Goal: Information Seeking & Learning: Compare options

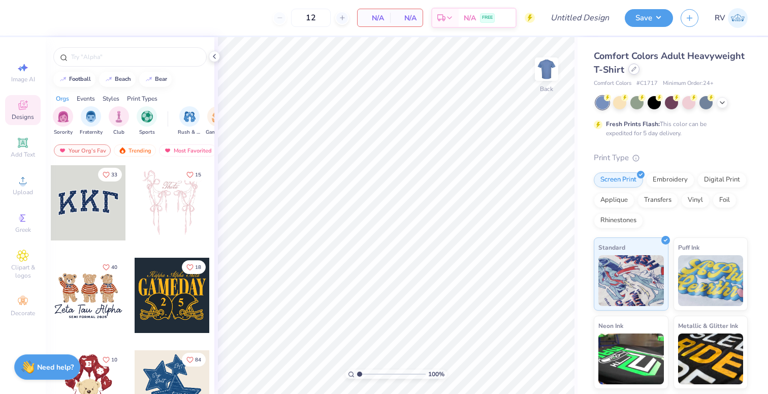
click at [632, 71] on icon at bounding box center [634, 69] width 5 height 5
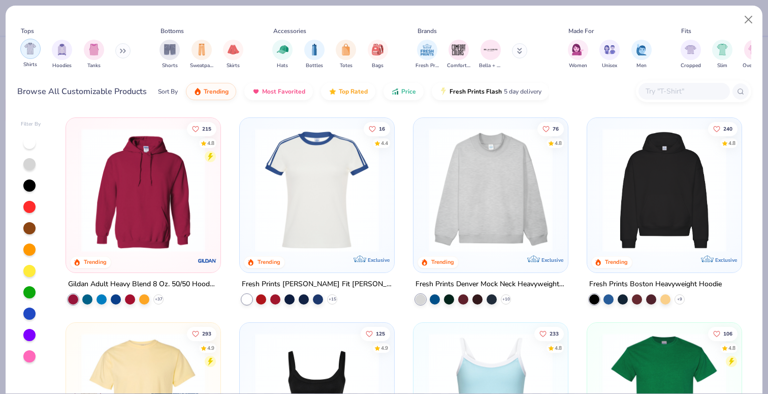
click at [30, 49] on img "filter for Shirts" at bounding box center [30, 49] width 12 height 12
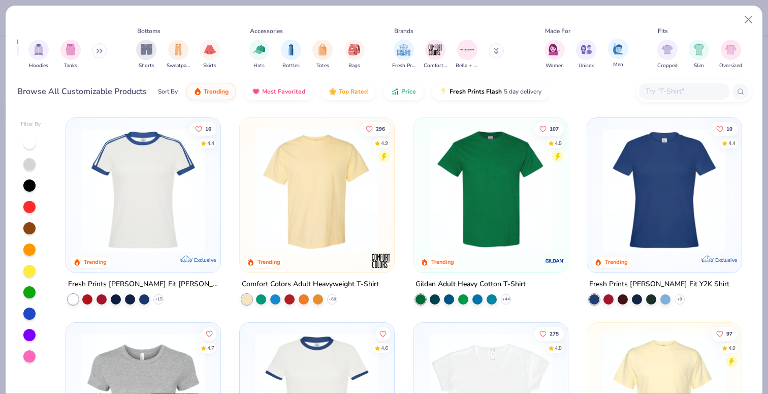
scroll to position [0, 28]
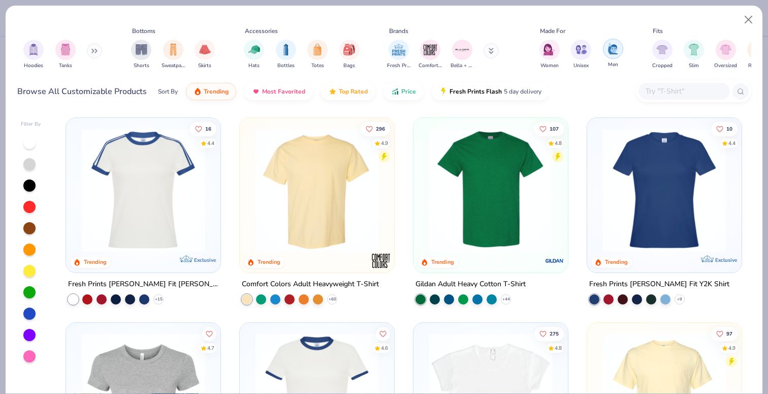
click at [612, 49] on img "filter for Men" at bounding box center [613, 49] width 11 height 12
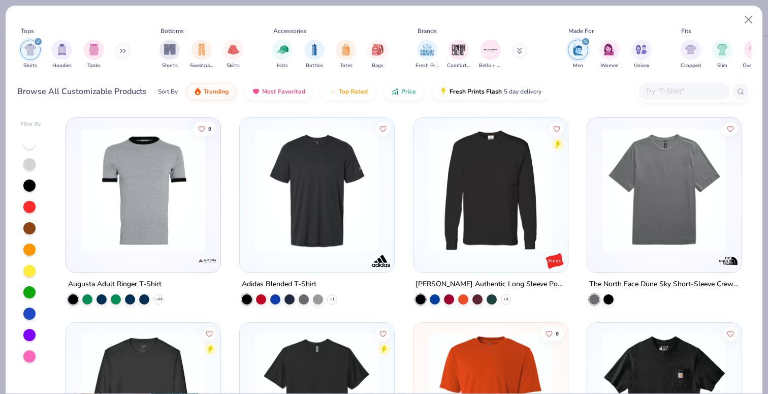
click at [630, 52] on div "Men Women Unisex" at bounding box center [610, 55] width 90 height 38
click at [638, 52] on img "filter for Unisex" at bounding box center [642, 49] width 12 height 12
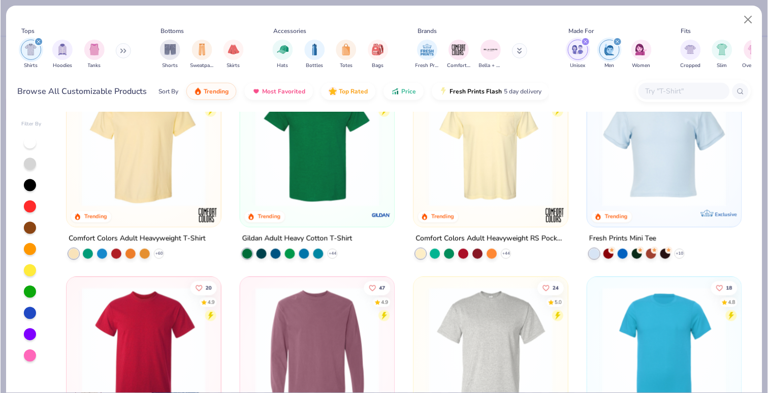
scroll to position [16, 0]
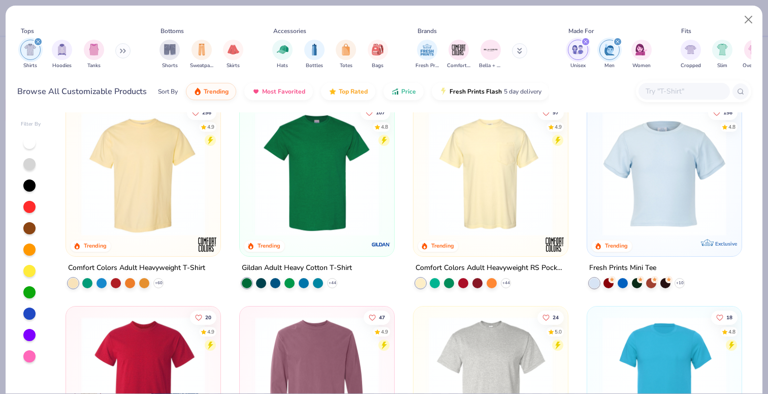
click at [182, 190] on img at bounding box center [143, 174] width 134 height 124
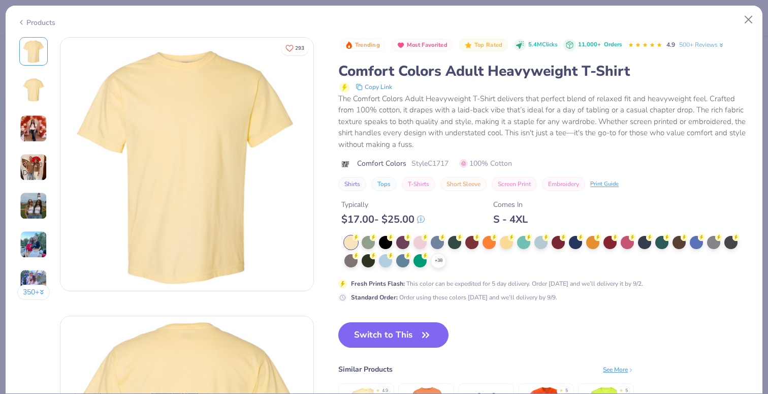
click at [389, 85] on button "Copy Link" at bounding box center [374, 87] width 43 height 12
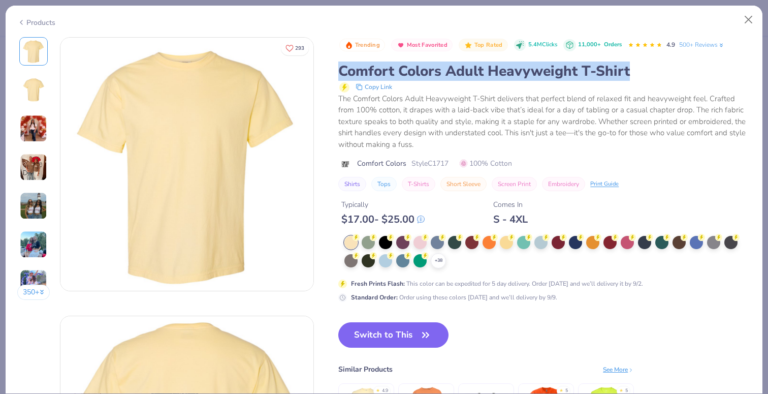
drag, startPoint x: 633, startPoint y: 72, endPoint x: 335, endPoint y: 61, distance: 298.5
copy div "Comfort Colors Adult Heavyweight T-Shirt"
click at [745, 21] on button "Close" at bounding box center [748, 19] width 19 height 19
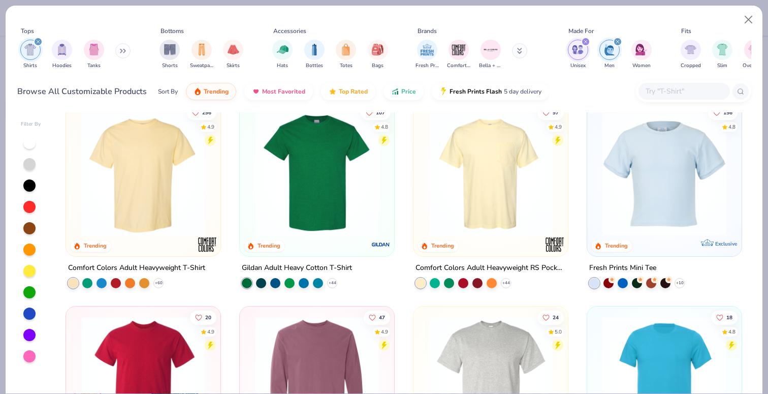
click at [332, 192] on img at bounding box center [317, 174] width 134 height 124
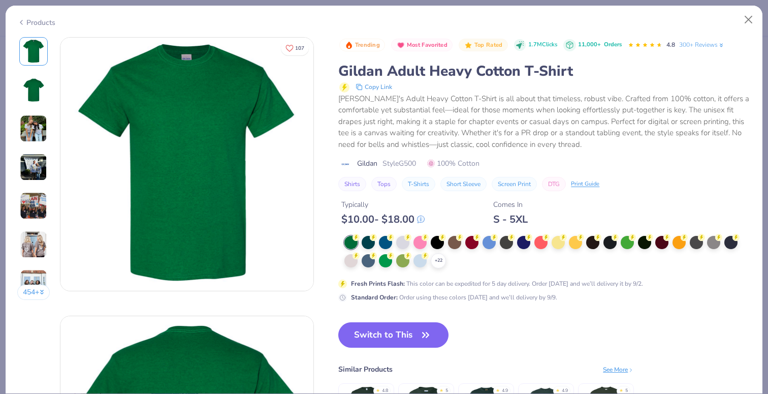
click at [376, 85] on button "Copy Link" at bounding box center [374, 87] width 43 height 12
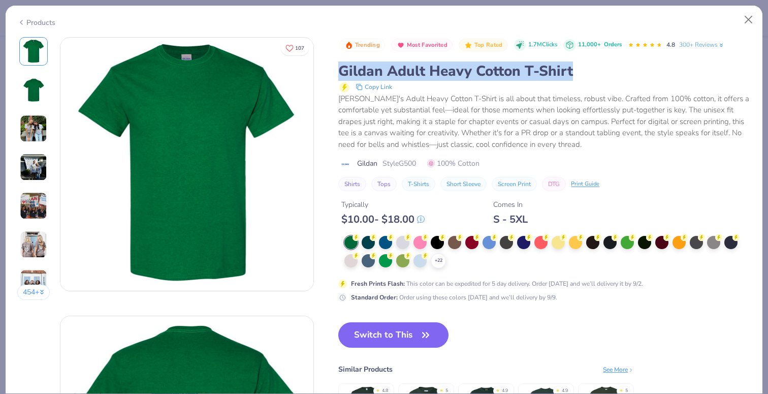
drag, startPoint x: 575, startPoint y: 71, endPoint x: 339, endPoint y: 69, distance: 235.3
click at [339, 69] on div "Gildan Adult Heavy Cotton T-Shirt" at bounding box center [544, 70] width 413 height 19
copy div "Gildan Adult Heavy Cotton T-Shirt"
click at [755, 20] on button "Close" at bounding box center [748, 19] width 19 height 19
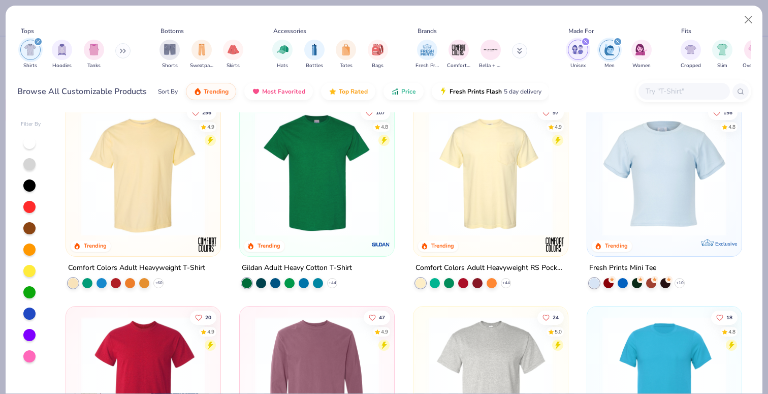
click at [143, 166] on img at bounding box center [143, 174] width 134 height 124
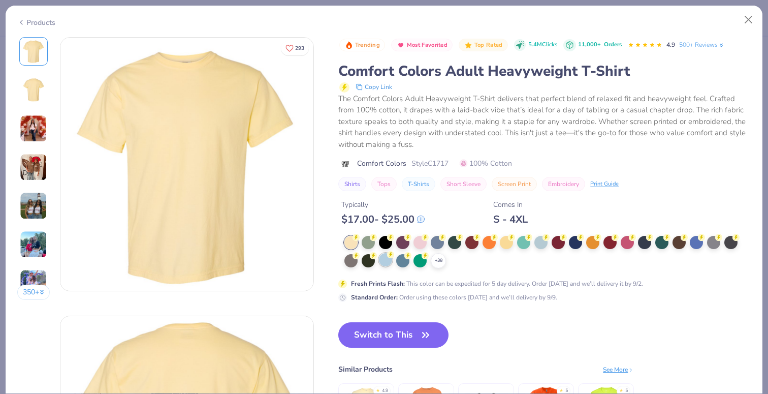
click at [360, 241] on circle at bounding box center [356, 237] width 7 height 7
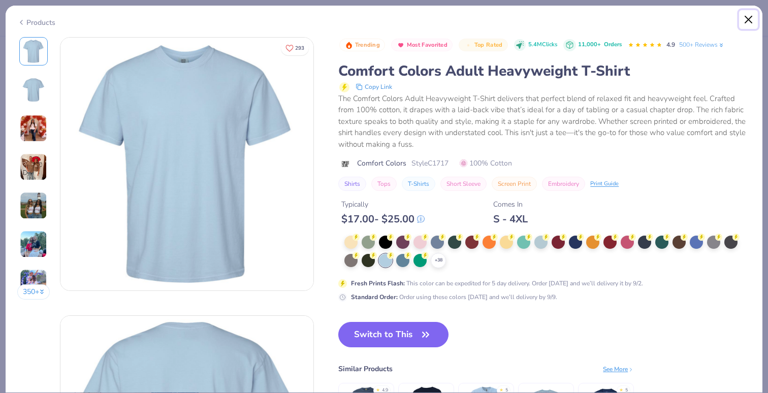
click at [746, 20] on button "Close" at bounding box center [748, 19] width 19 height 19
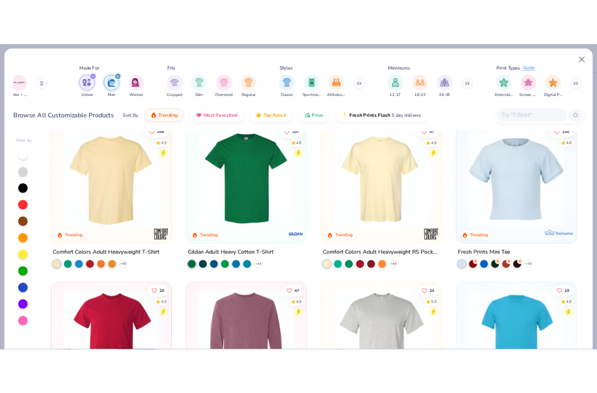
scroll to position [0, 464]
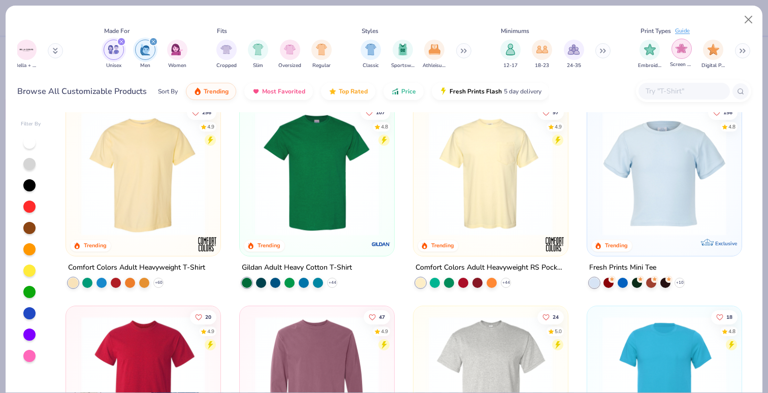
click at [682, 50] on img "filter for Screen Print" at bounding box center [682, 49] width 12 height 12
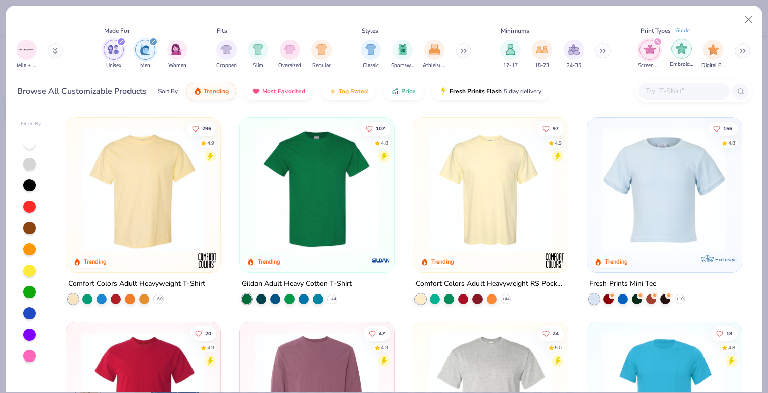
click at [680, 51] on img "filter for Embroidery" at bounding box center [682, 49] width 12 height 12
click at [712, 52] on img "filter for Digital Print" at bounding box center [714, 49] width 12 height 12
